Goal: Transaction & Acquisition: Obtain resource

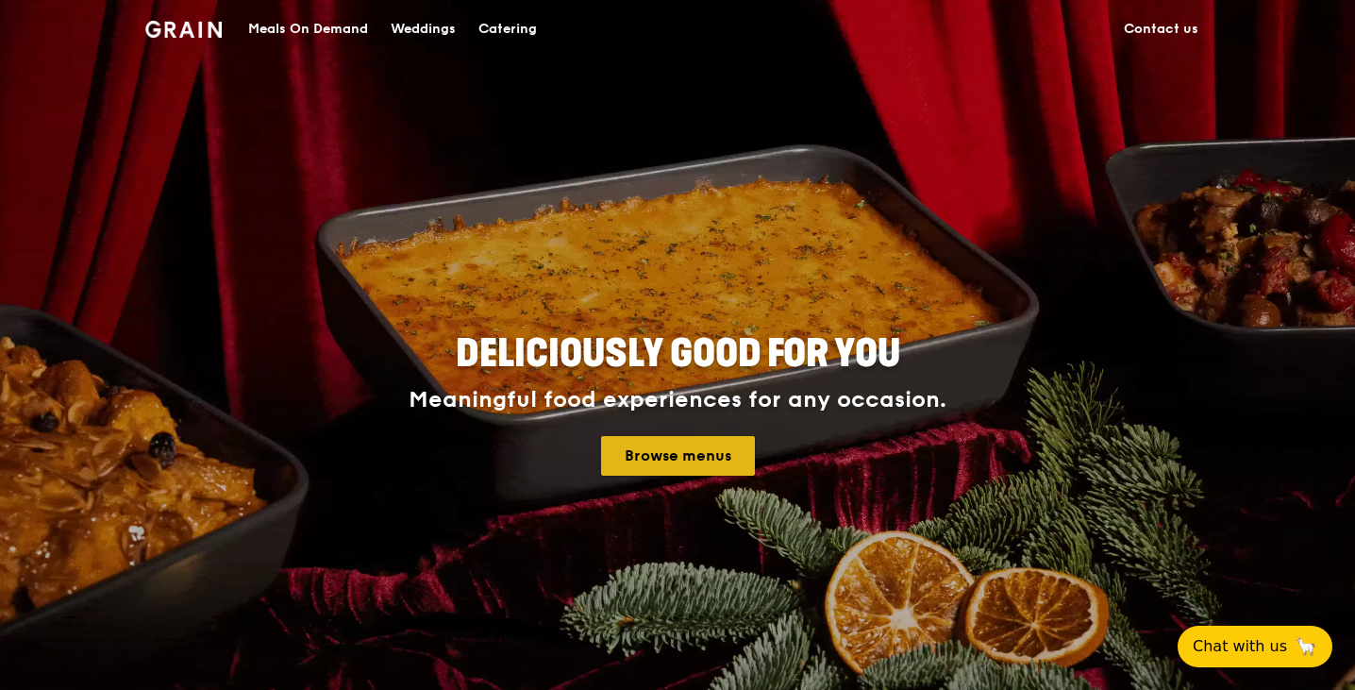
click at [682, 456] on link "Browse menus" at bounding box center [678, 456] width 154 height 40
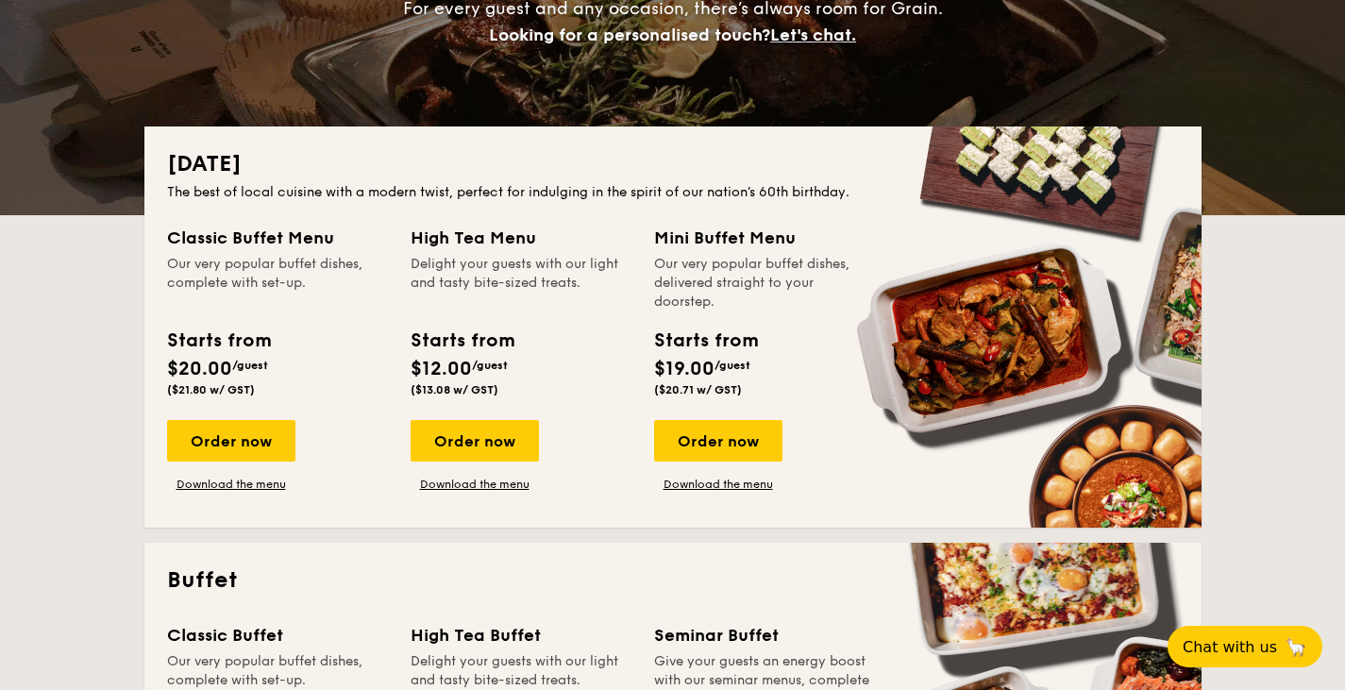
scroll to position [341, 0]
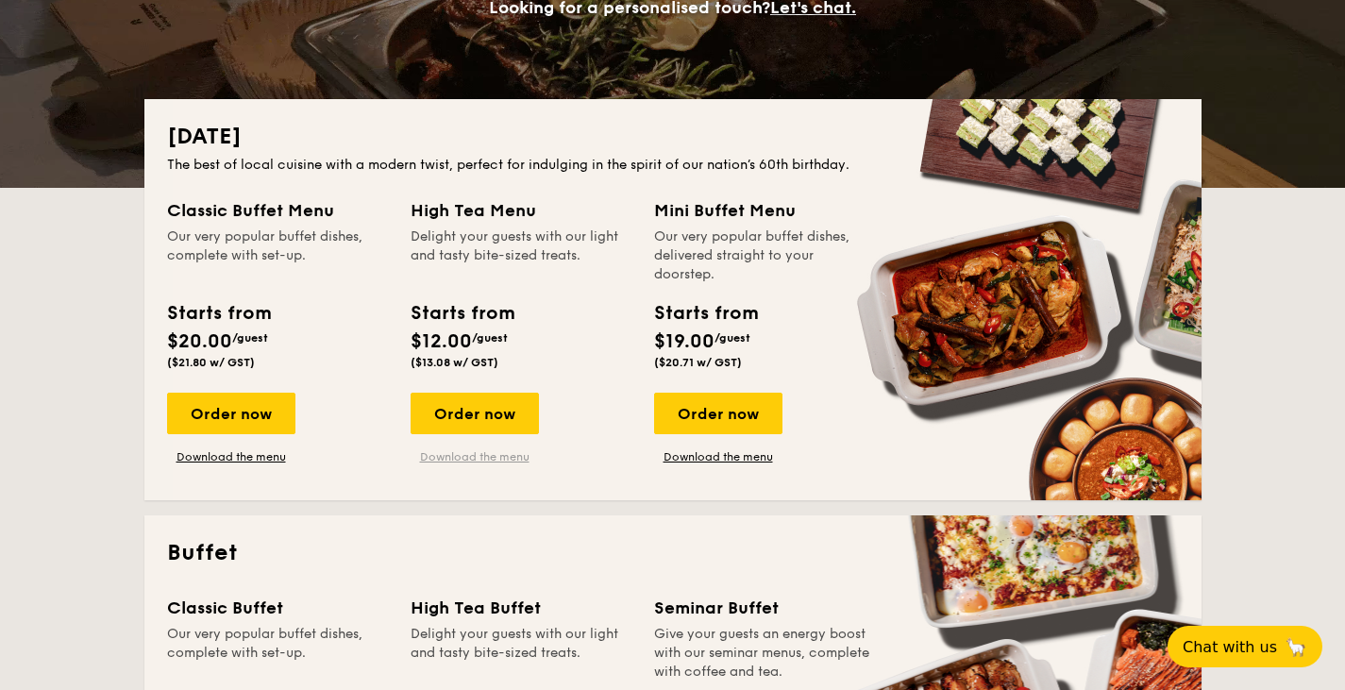
click at [457, 451] on link "Download the menu" at bounding box center [475, 456] width 128 height 15
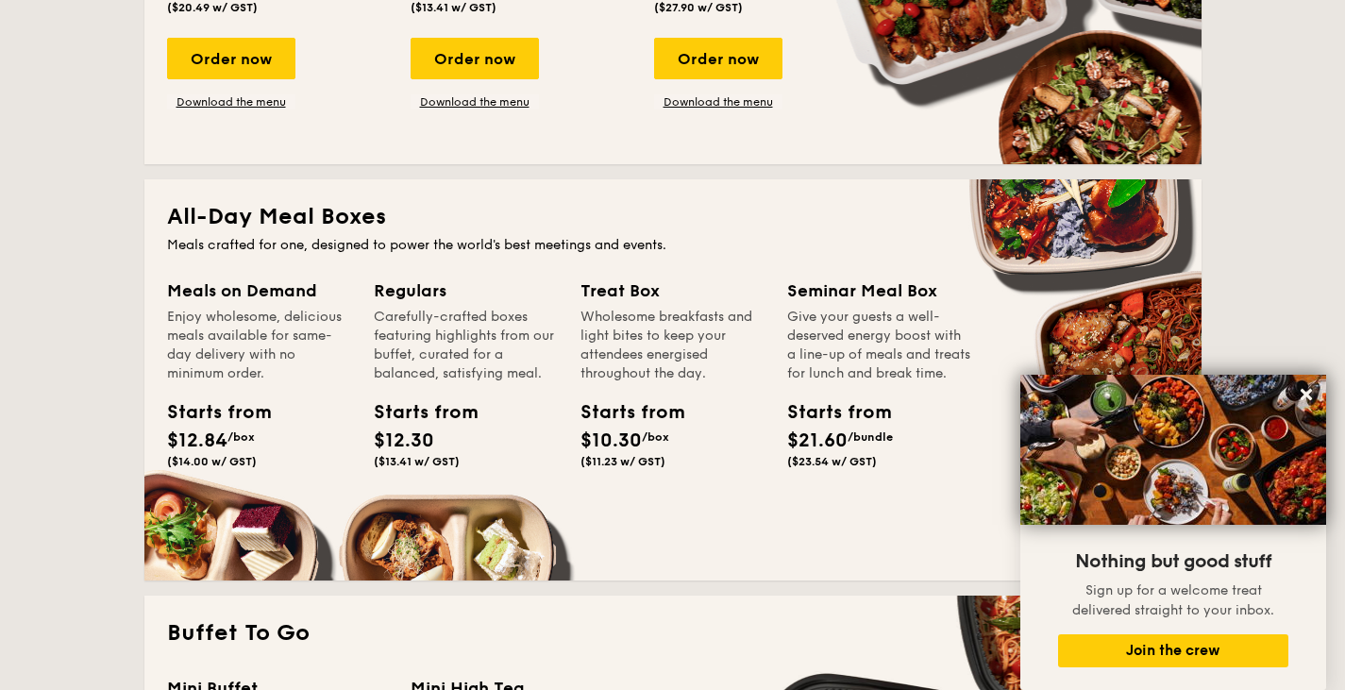
scroll to position [1089, 0]
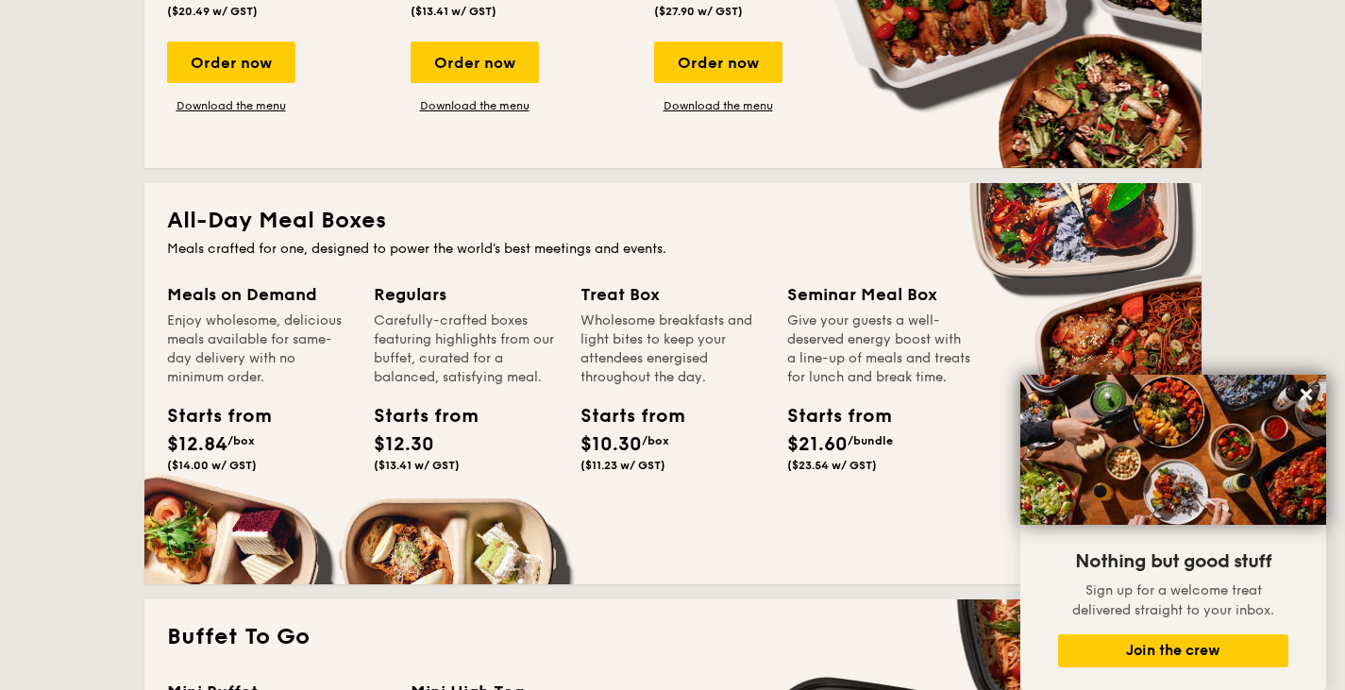
drag, startPoint x: 798, startPoint y: 320, endPoint x: 942, endPoint y: 410, distance: 170.0
click at [942, 410] on div "Seminar Meal Box Give your guests a well-deserved energy boost with a line-up o…" at bounding box center [879, 380] width 184 height 198
click at [842, 387] on div "Give your guests a well-deserved energy boost with a line-up of meals and treat…" at bounding box center [879, 349] width 184 height 76
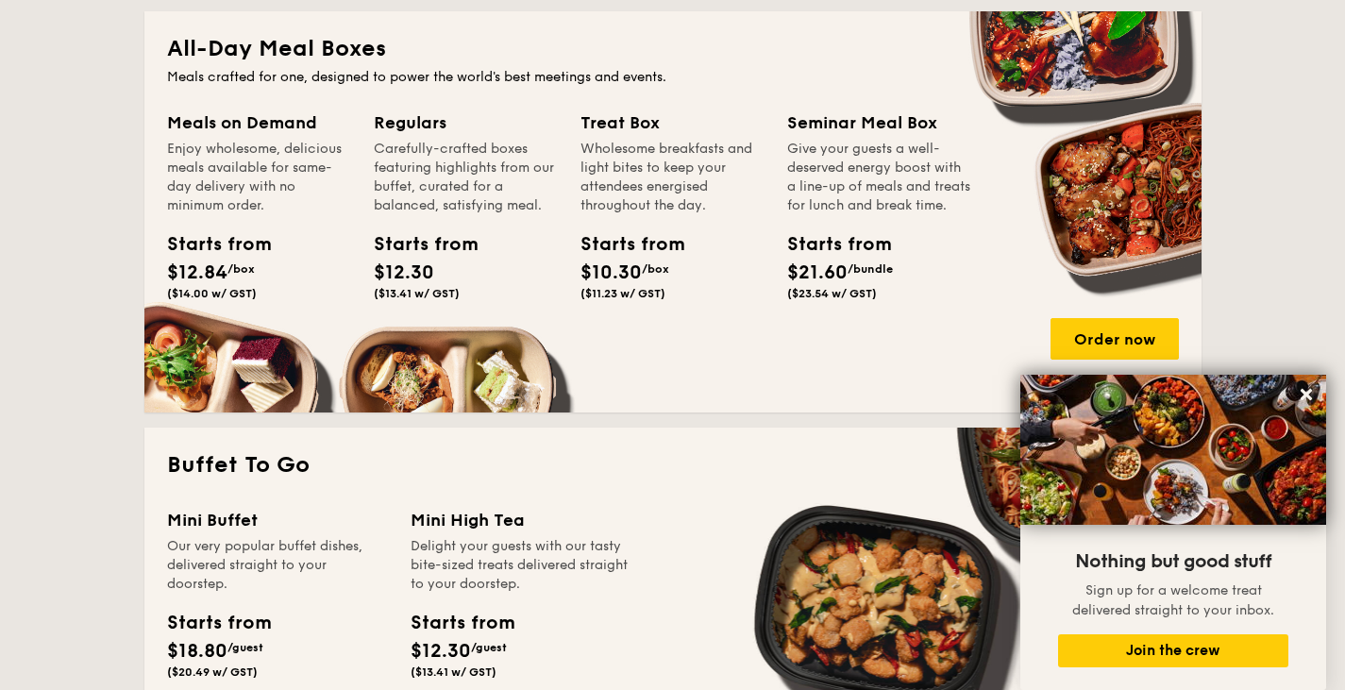
scroll to position [1276, 0]
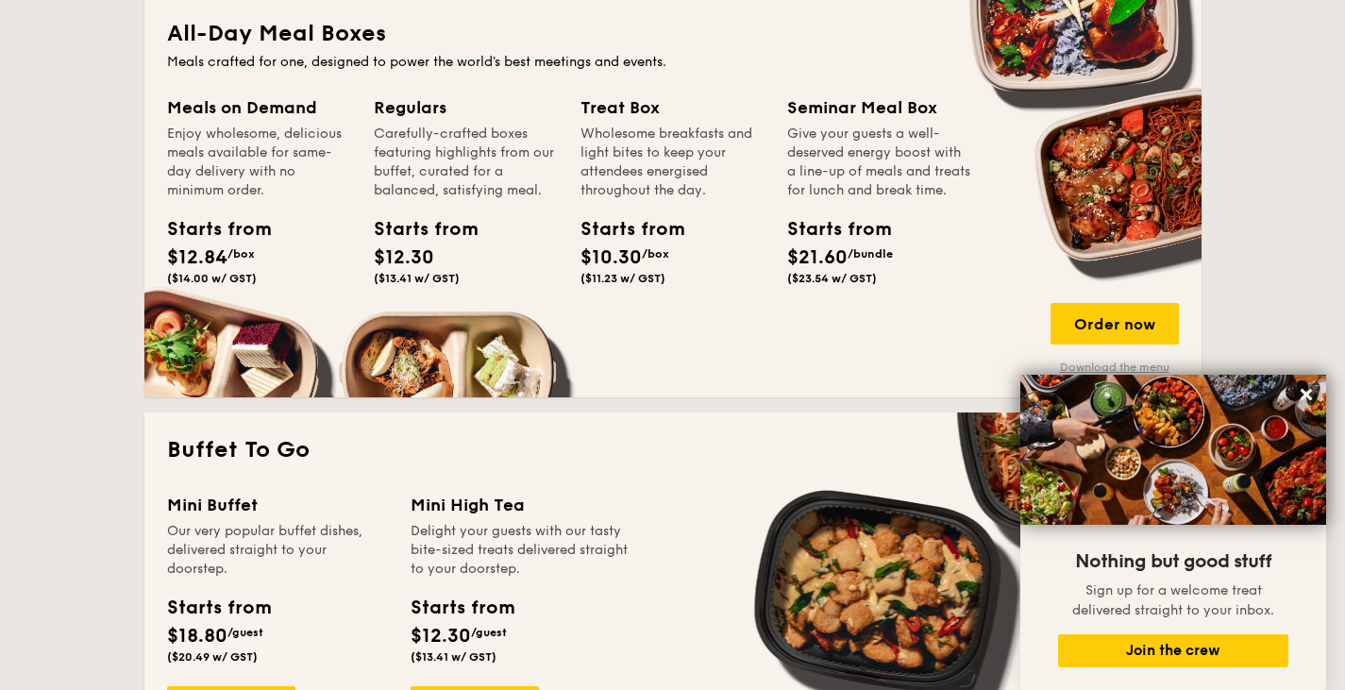
click at [1124, 362] on link "Download the menu" at bounding box center [1115, 367] width 128 height 15
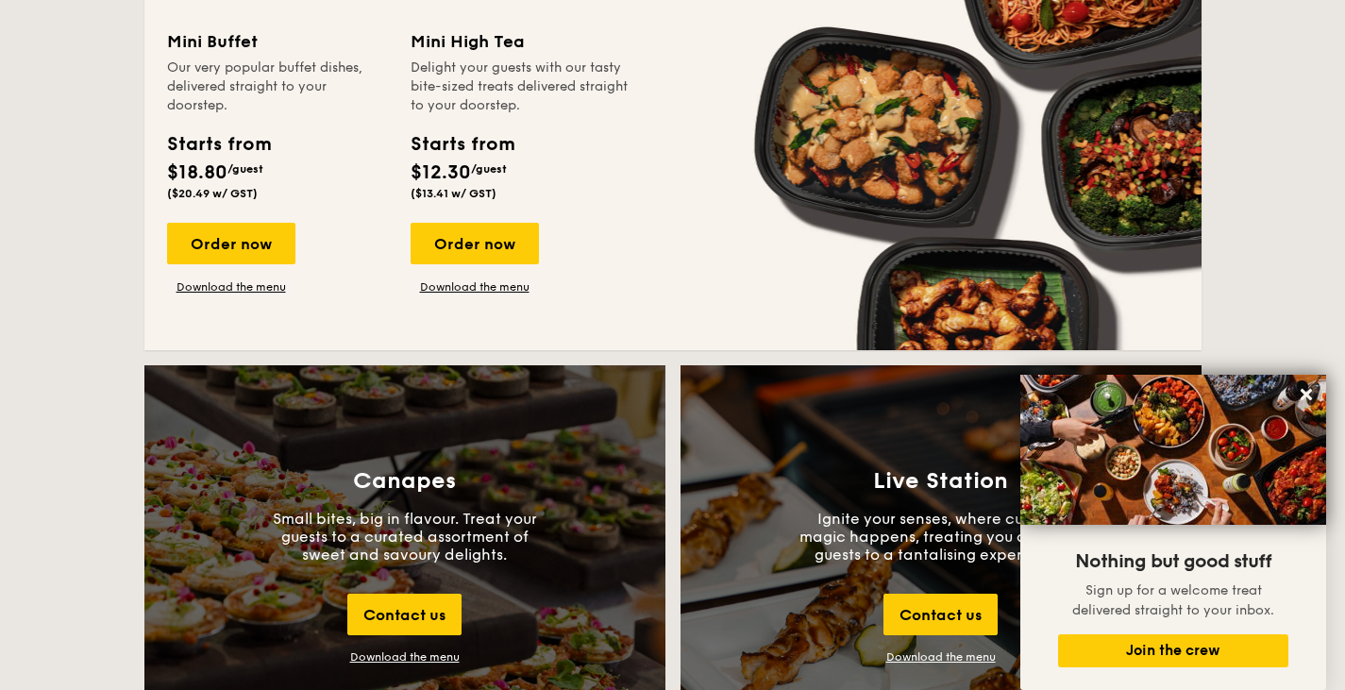
scroll to position [1741, 0]
